Goal: Task Accomplishment & Management: Use online tool/utility

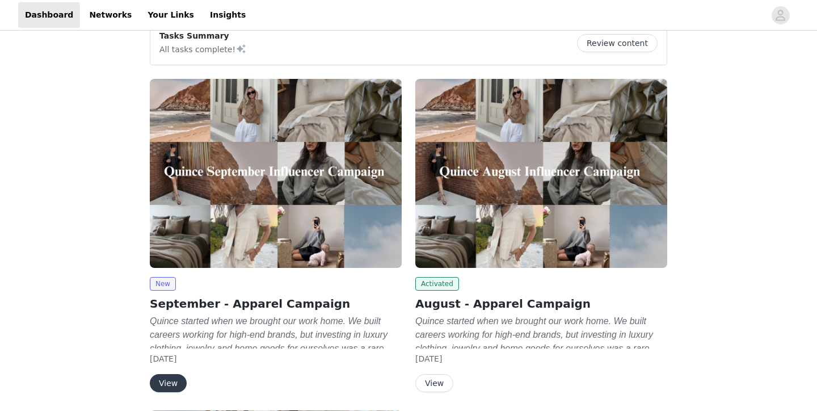
scroll to position [60, 0]
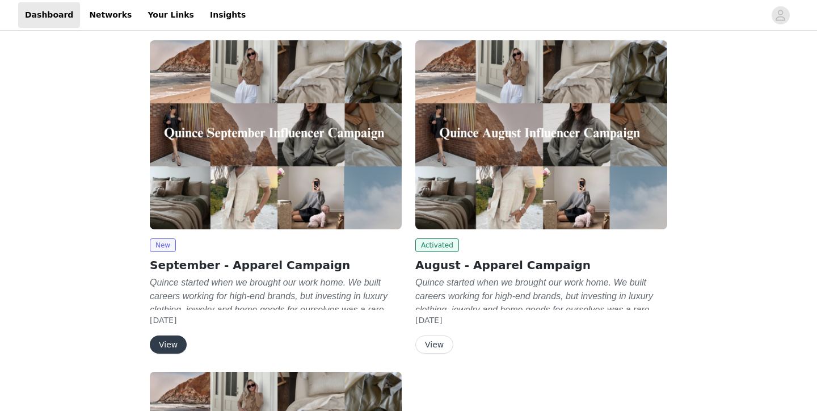
click at [170, 343] on button "View" at bounding box center [168, 344] width 37 height 18
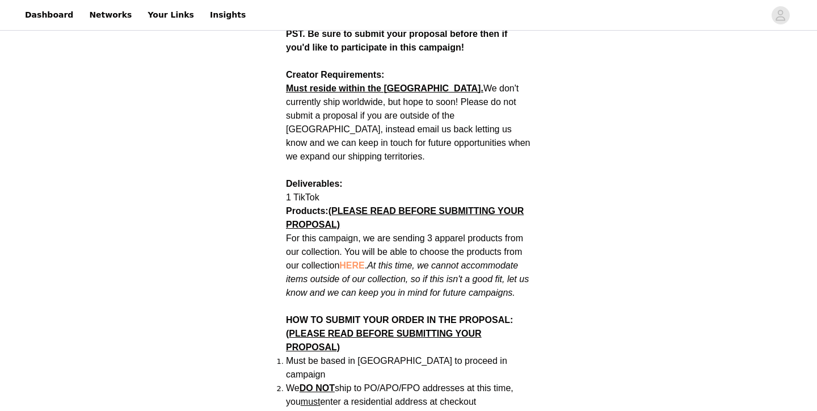
scroll to position [503, 0]
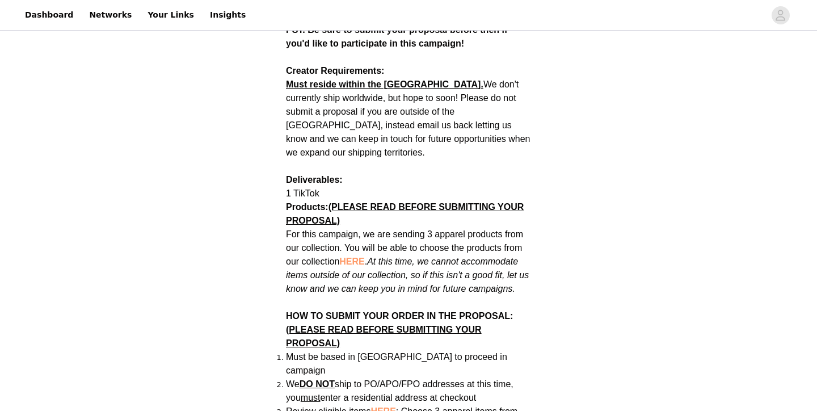
click at [349, 256] on span "HERE" at bounding box center [351, 261] width 25 height 10
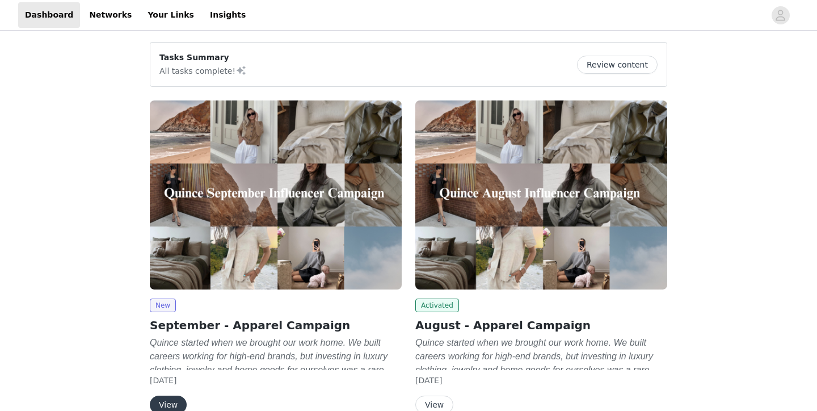
click at [164, 402] on button "View" at bounding box center [168, 404] width 37 height 18
